Goal: Task Accomplishment & Management: Use online tool/utility

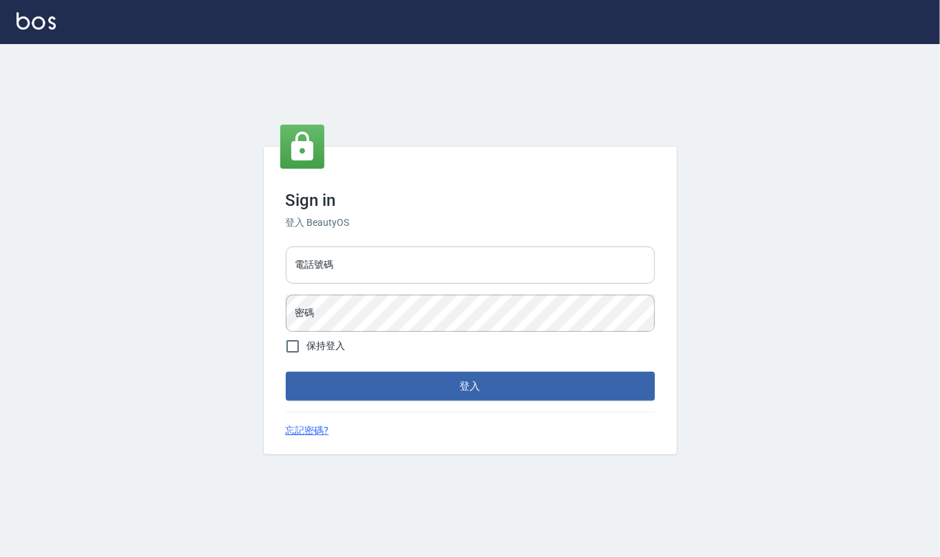
drag, startPoint x: 363, startPoint y: 278, endPoint x: 366, endPoint y: 267, distance: 11.4
click at [363, 278] on input "電話號碼" at bounding box center [470, 264] width 369 height 37
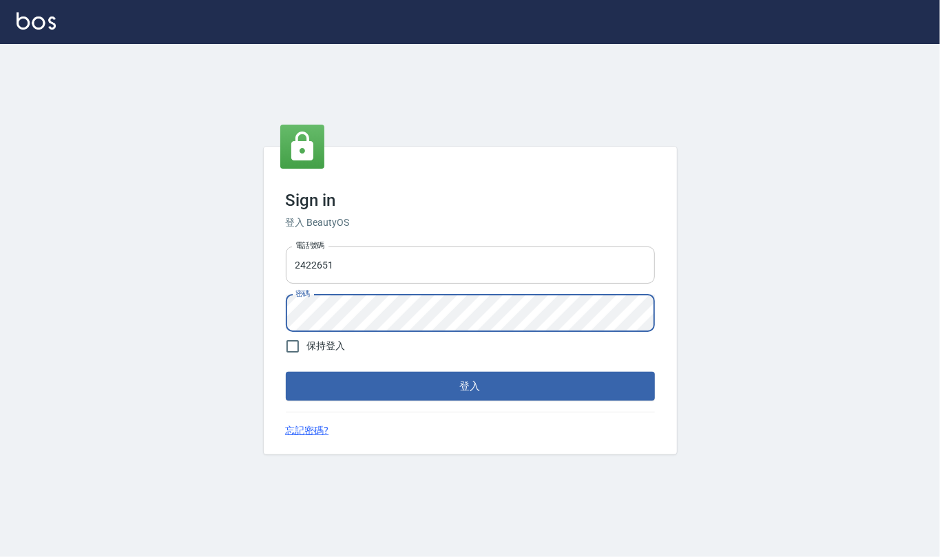
click at [286, 372] on button "登入" at bounding box center [470, 386] width 369 height 29
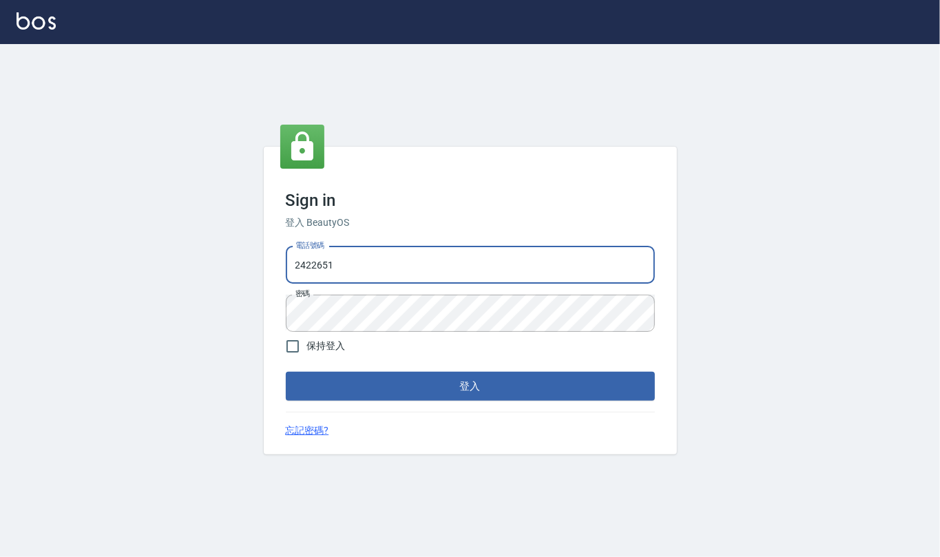
click at [365, 265] on input "2422651" at bounding box center [470, 264] width 369 height 37
type input "24212651"
click at [286, 372] on button "登入" at bounding box center [470, 386] width 369 height 29
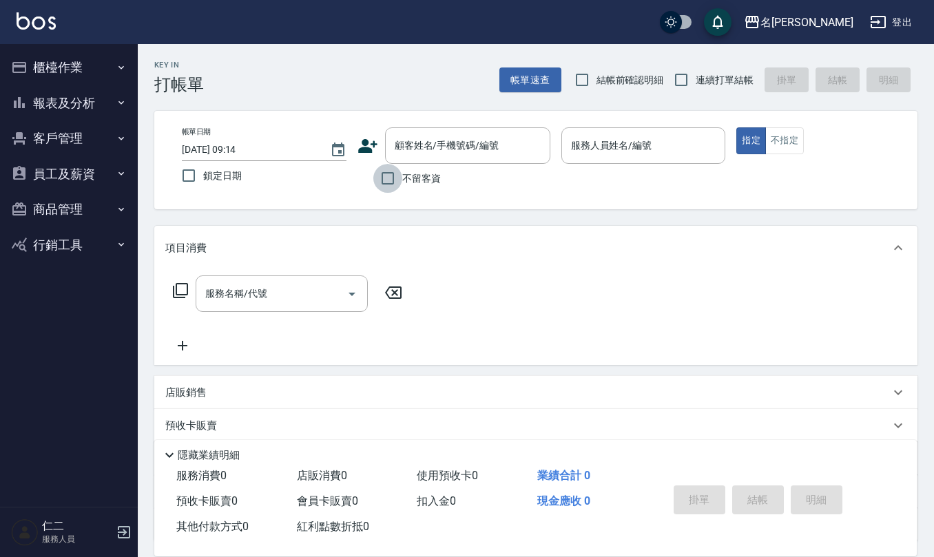
click at [397, 180] on input "不留客資" at bounding box center [387, 178] width 29 height 29
checkbox input "true"
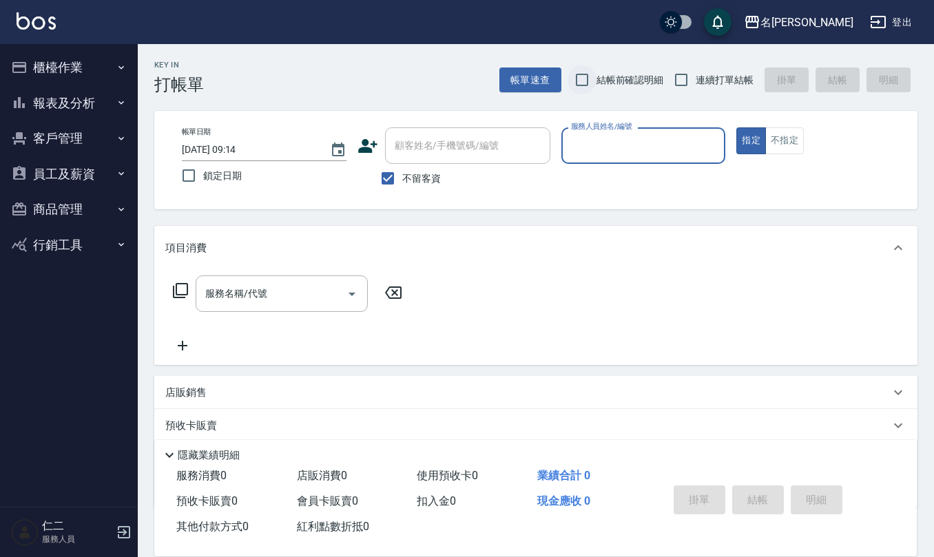
click at [580, 78] on input "結帳前確認明細" at bounding box center [581, 79] width 29 height 29
checkbox input "true"
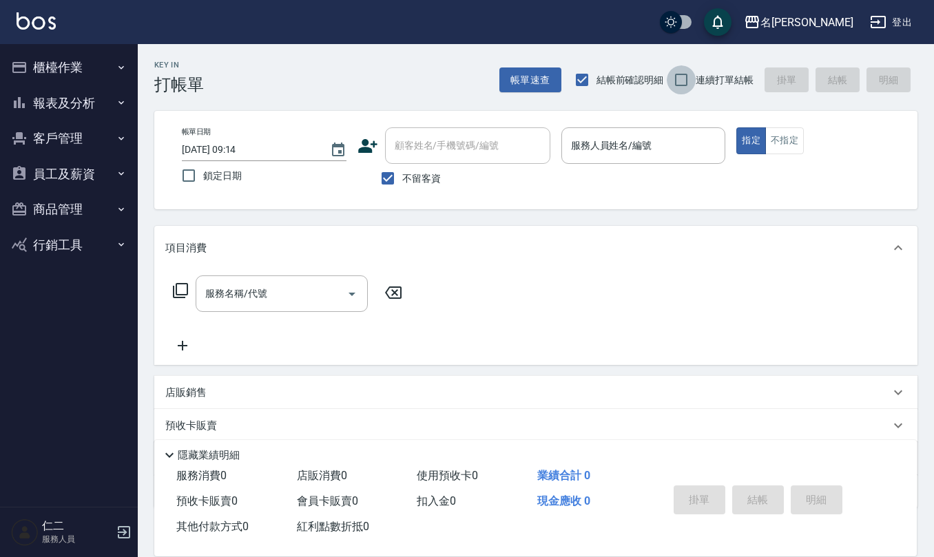
click at [687, 84] on input "連續打單結帳" at bounding box center [680, 79] width 29 height 29
checkbox input "true"
click at [647, 138] on input "服務人員姓名/編號" at bounding box center [643, 146] width 152 height 24
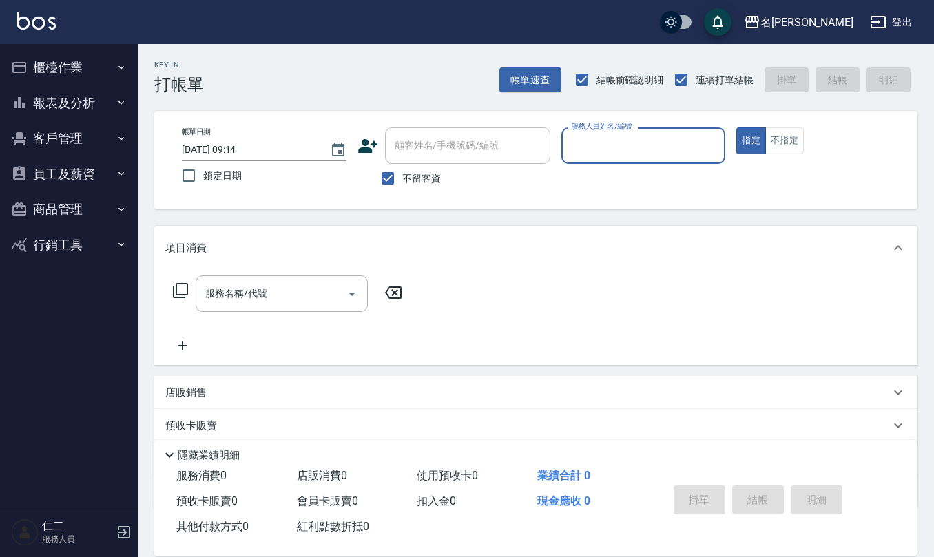
click at [647, 138] on input "服務人員姓名/編號" at bounding box center [643, 146] width 152 height 24
